Goal: Task Accomplishment & Management: Use online tool/utility

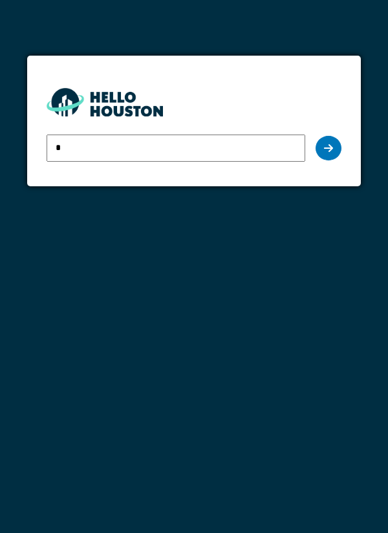
type input "**********"
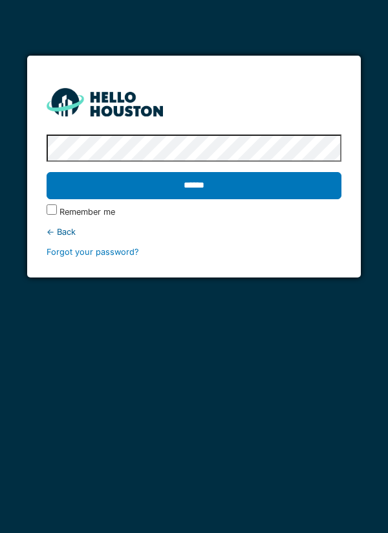
click at [312, 177] on input "******" at bounding box center [195, 185] width 296 height 27
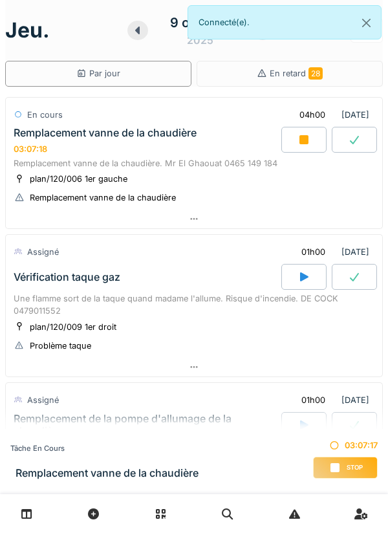
click at [50, 366] on div at bounding box center [194, 367] width 377 height 19
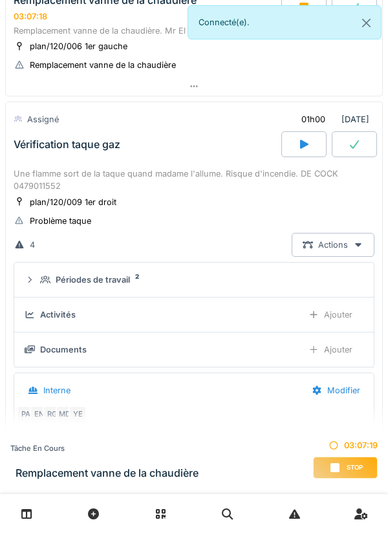
scroll to position [182, 0]
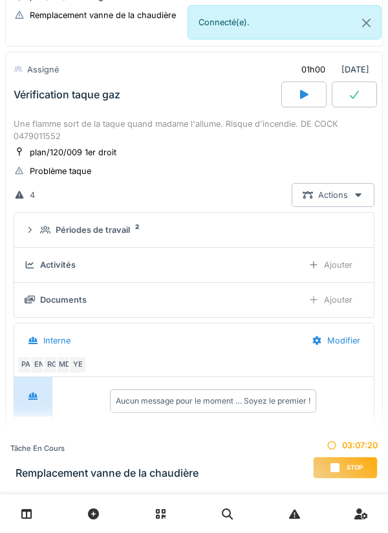
click at [49, 270] on div "Activités" at bounding box center [58, 265] width 36 height 12
click at [85, 275] on div "Activités Ajouter" at bounding box center [194, 265] width 339 height 24
click at [65, 228] on div "Périodes de travail" at bounding box center [93, 230] width 74 height 12
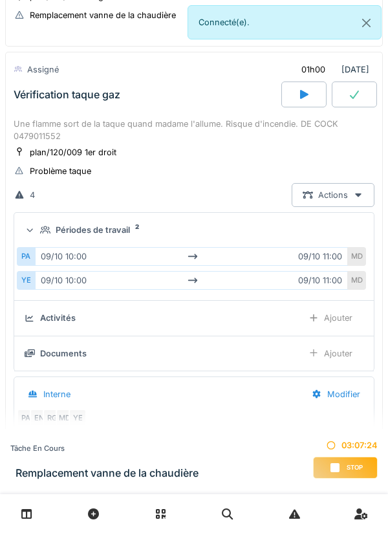
click at [54, 237] on summary "Périodes de travail 2" at bounding box center [193, 230] width 349 height 24
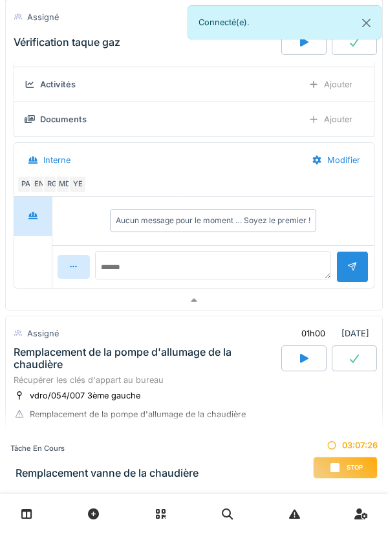
click at [52, 308] on div at bounding box center [194, 300] width 377 height 19
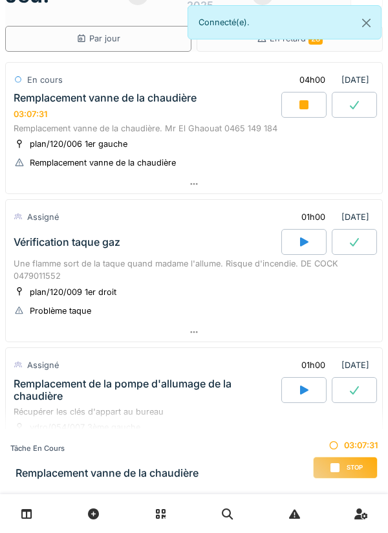
scroll to position [0, 0]
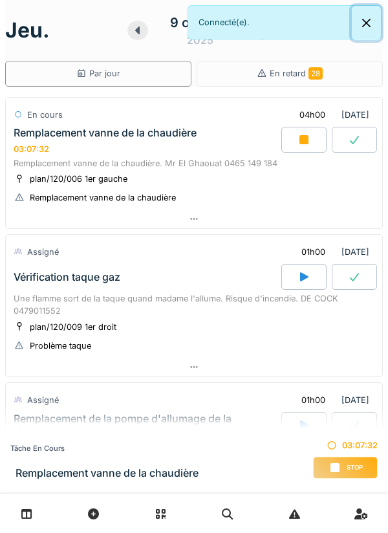
click at [372, 22] on button "Close" at bounding box center [366, 23] width 29 height 34
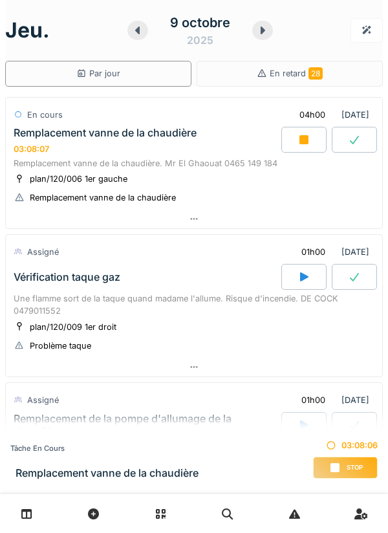
click at [40, 244] on div "Assigné" at bounding box center [37, 252] width 46 height 19
click at [30, 221] on div at bounding box center [194, 219] width 377 height 19
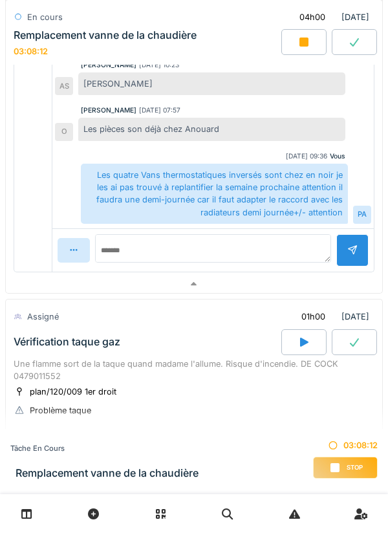
scroll to position [515, 0]
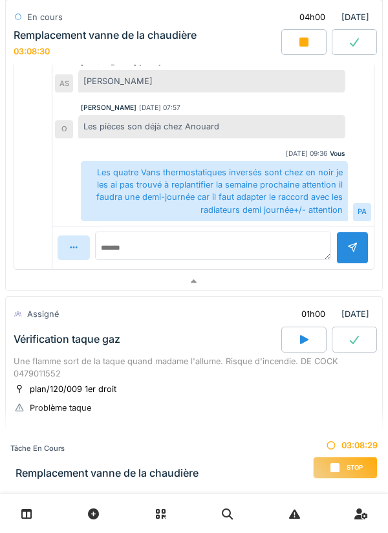
click at [58, 282] on div at bounding box center [194, 281] width 377 height 19
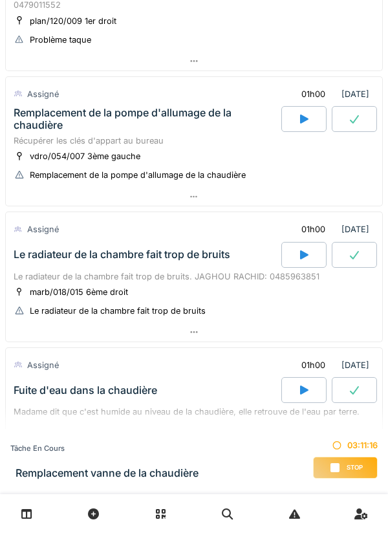
scroll to position [0, 0]
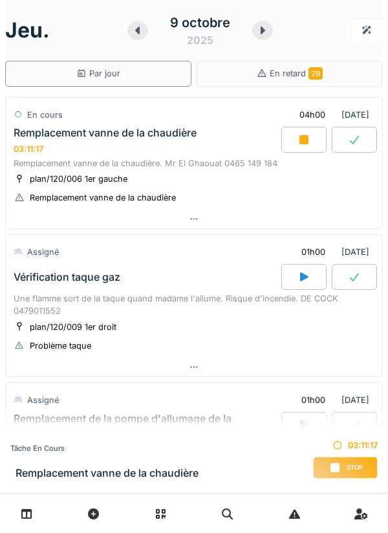
click at [327, 222] on div at bounding box center [194, 219] width 377 height 19
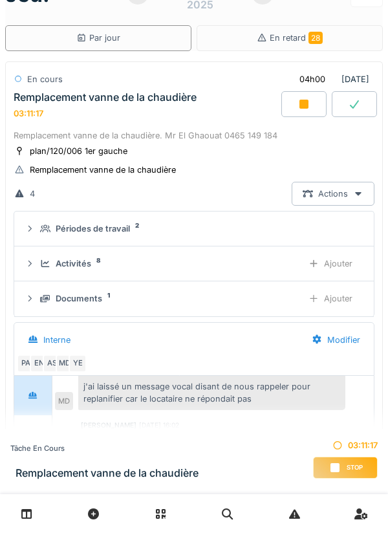
scroll to position [45, 0]
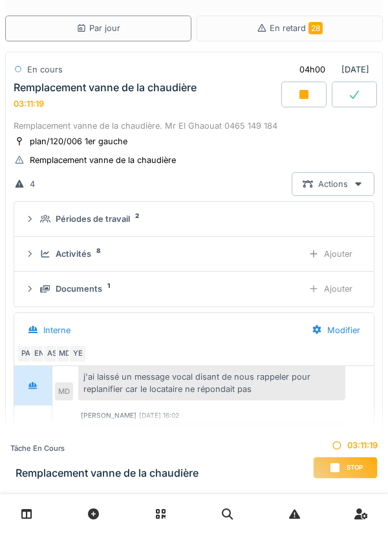
click at [243, 254] on div "Activités 8" at bounding box center [166, 254] width 252 height 12
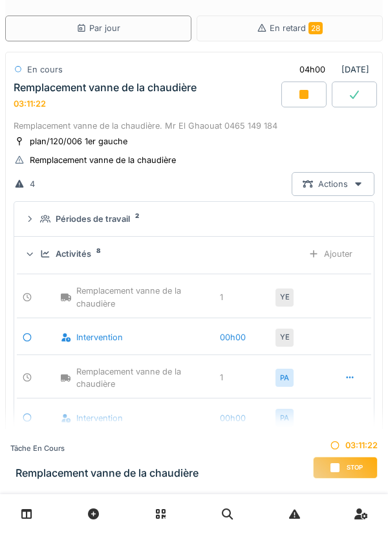
click at [230, 253] on div "Activités 8" at bounding box center [166, 254] width 252 height 12
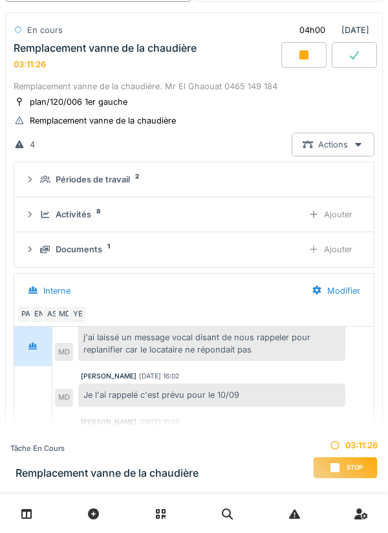
scroll to position [98, 0]
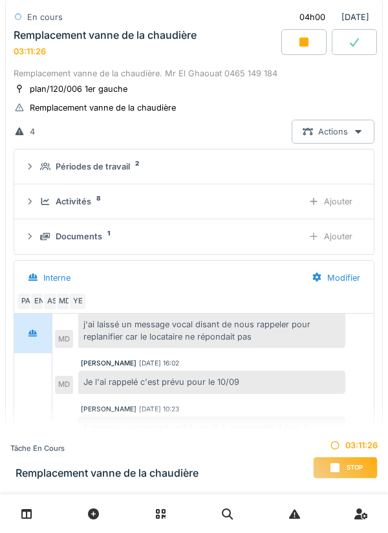
click at [245, 245] on div "Documents 1 Ajouter" at bounding box center [194, 237] width 339 height 24
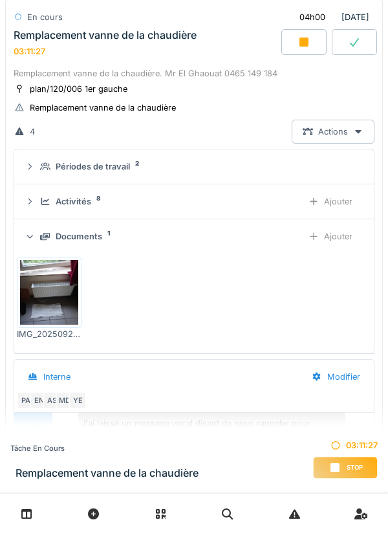
click at [326, 237] on div "Ajouter" at bounding box center [331, 237] width 66 height 24
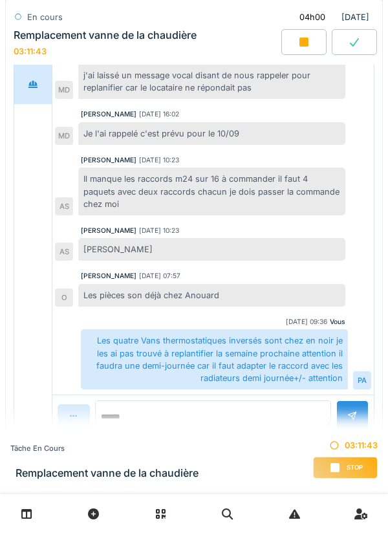
scroll to position [725, 0]
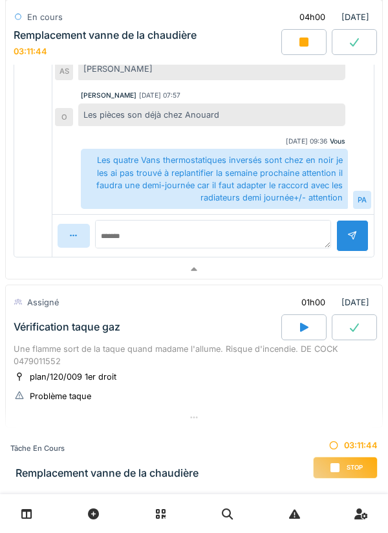
click at [290, 274] on div at bounding box center [194, 269] width 377 height 19
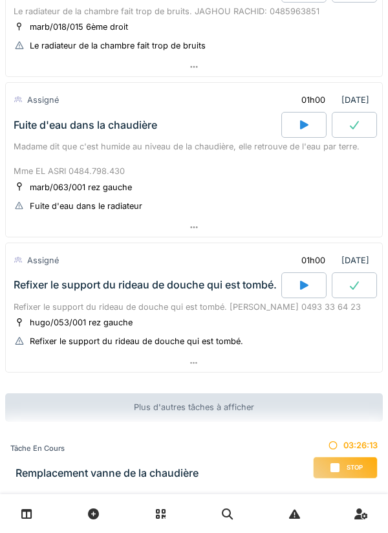
click at [351, 468] on span "Stop" at bounding box center [355, 467] width 16 height 9
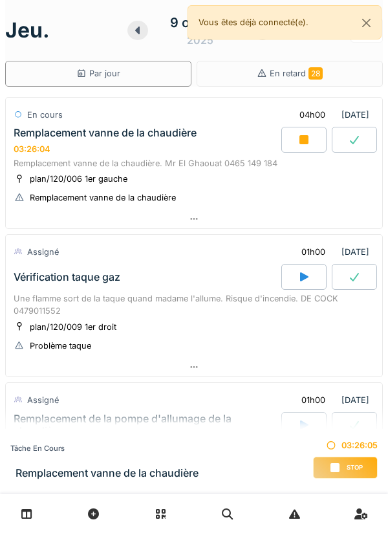
click at [355, 466] on span "Stop" at bounding box center [355, 467] width 16 height 9
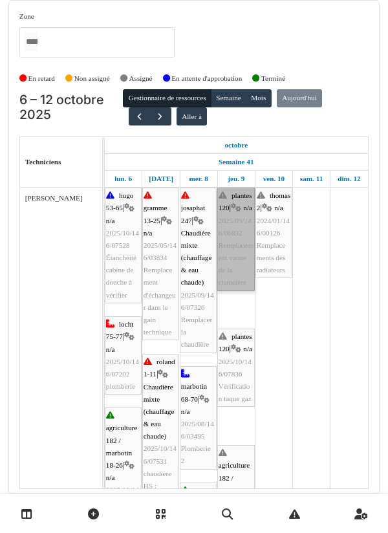
click at [236, 226] on link "plantes 120 | n/a 2025/09/146/06892 Remplacement vanne de la chaudière" at bounding box center [236, 240] width 38 height 104
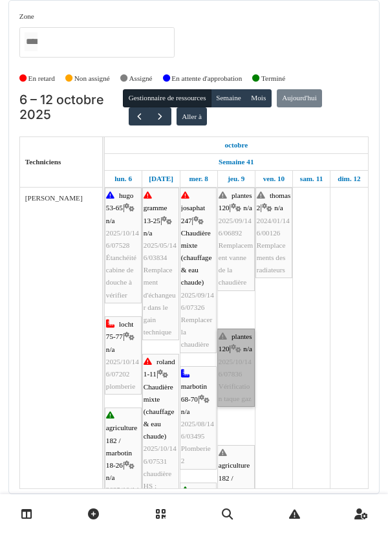
click at [236, 369] on link "plantes 120 | n/a 2025/10/146/07836 Vérification taque gaz" at bounding box center [236, 368] width 38 height 78
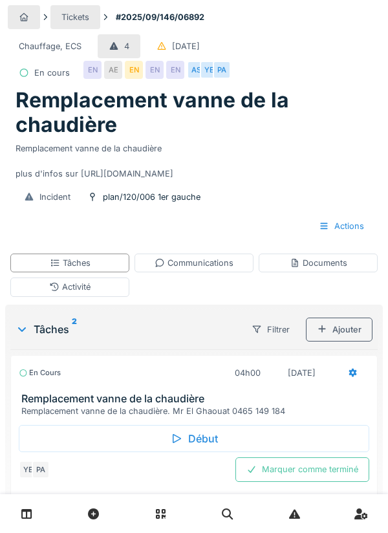
click at [146, 171] on div "Remplacement vanne de la chaudière plus d'infos sur [URL][DOMAIN_NAME]" at bounding box center [194, 158] width 357 height 43
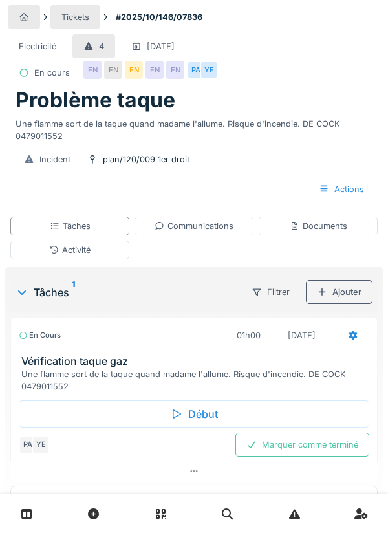
click at [211, 411] on div "Début" at bounding box center [194, 414] width 351 height 27
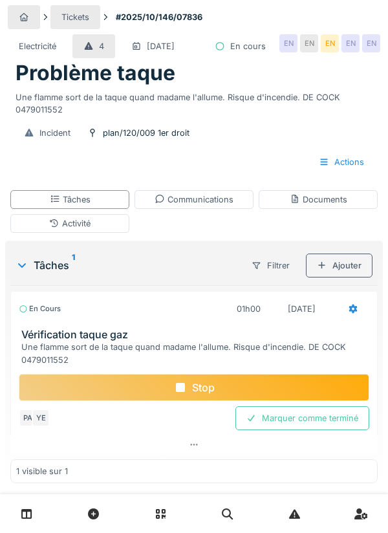
click at [274, 385] on div "Stop" at bounding box center [194, 387] width 351 height 27
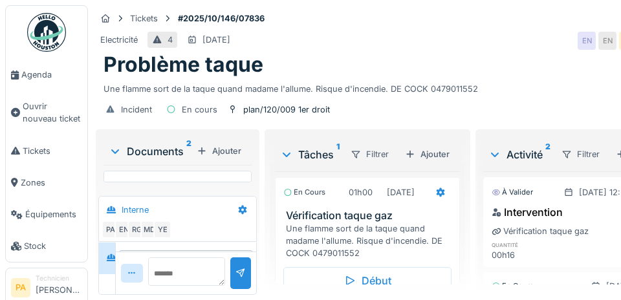
scroll to position [5, 0]
